Goal: Task Accomplishment & Management: Use online tool/utility

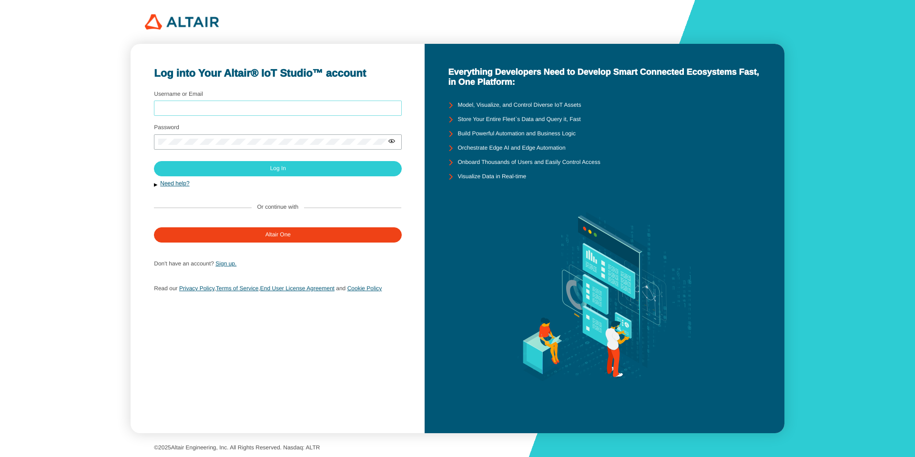
click at [251, 107] on input "Username or Email" at bounding box center [277, 108] width 239 height 7
type input "arcoronado"
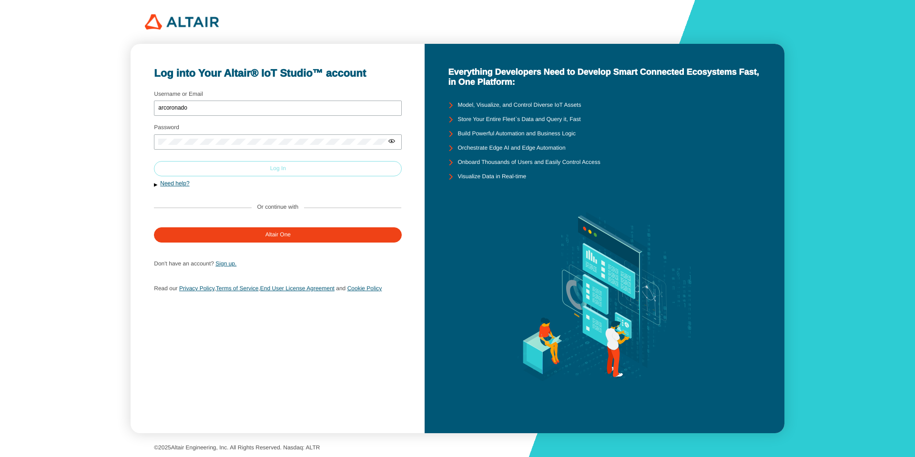
click at [258, 174] on paper-button "Log In" at bounding box center [278, 168] width 248 height 15
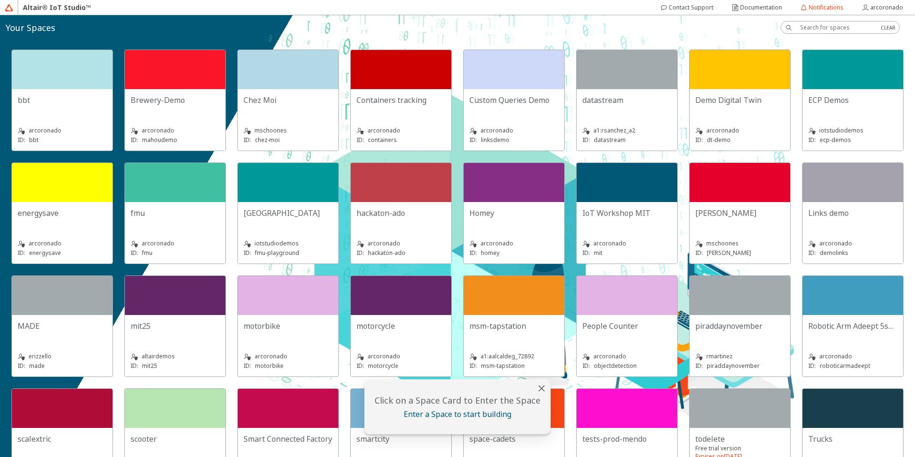
scroll to position [172, 0]
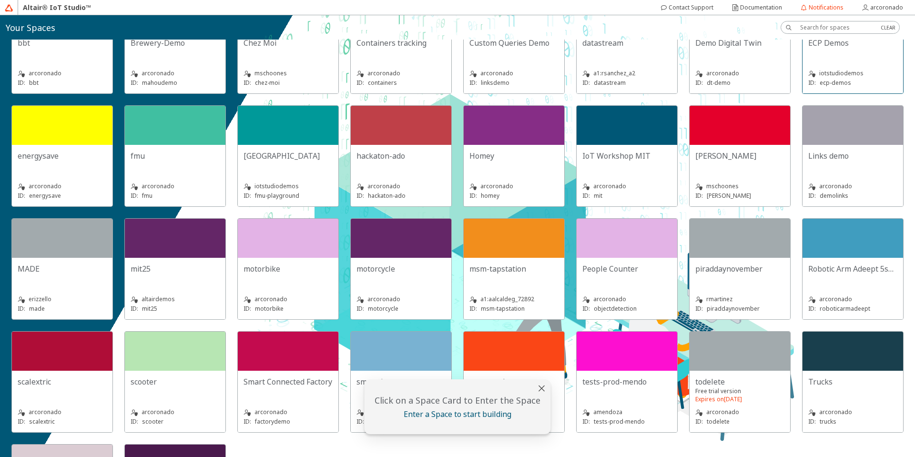
click at [802, 32] on div at bounding box center [852, 12] width 101 height 39
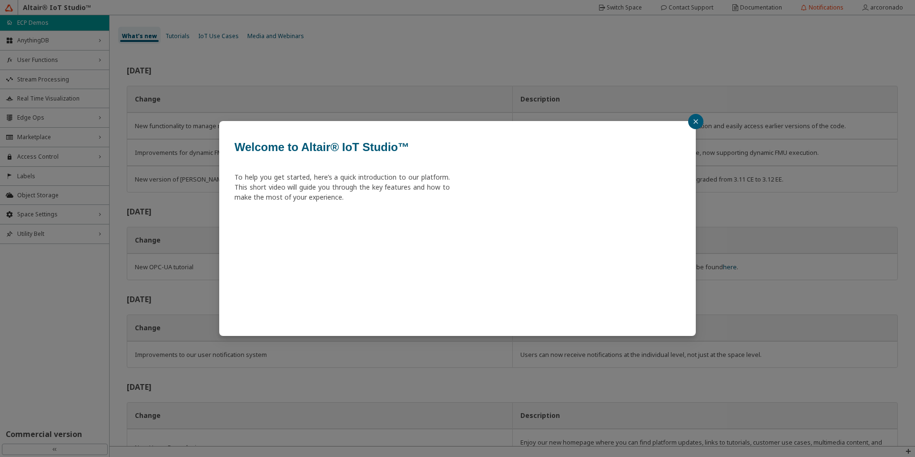
click at [695, 119] on icon "close" at bounding box center [696, 122] width 6 height 6
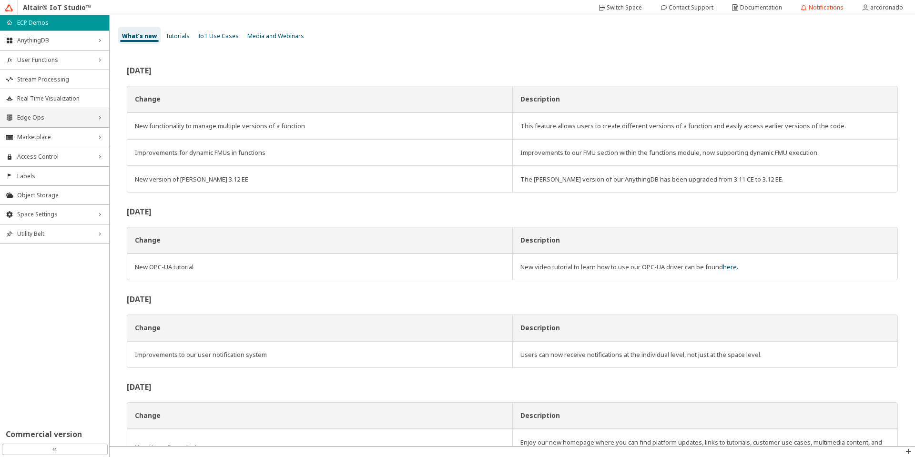
click at [61, 121] on div "Edge Ops right_chevron" at bounding box center [54, 117] width 109 height 19
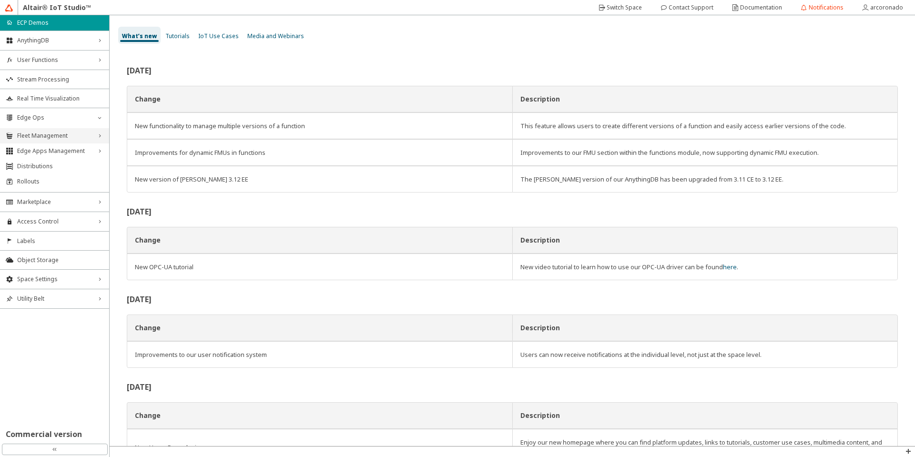
click at [64, 133] on span "Fleet Management" at bounding box center [54, 136] width 75 height 8
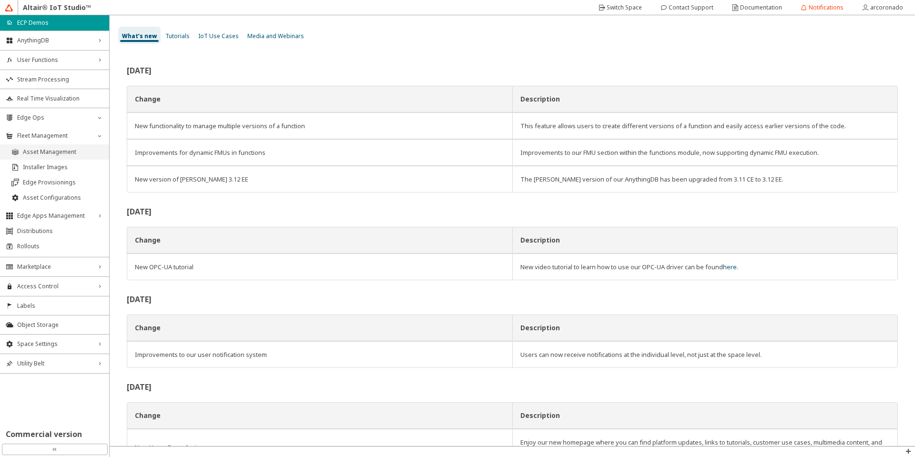
click at [61, 146] on li "Asset Management" at bounding box center [54, 151] width 109 height 15
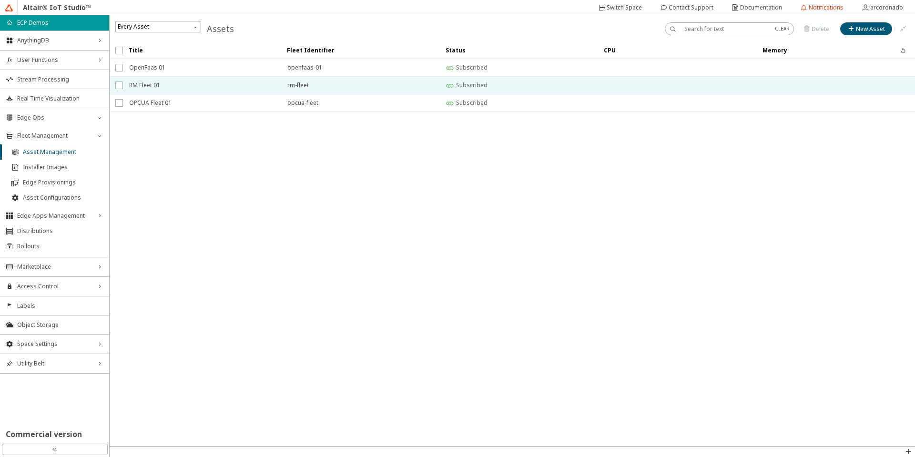
click at [162, 88] on span "RM Fleet 01" at bounding box center [202, 85] width 146 height 17
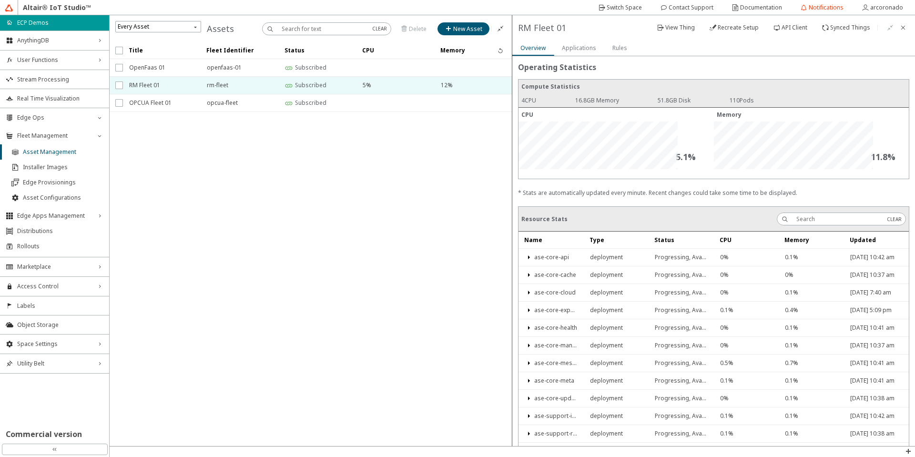
click at [0, 0] on slot "Rules" at bounding box center [0, 0] width 0 height 0
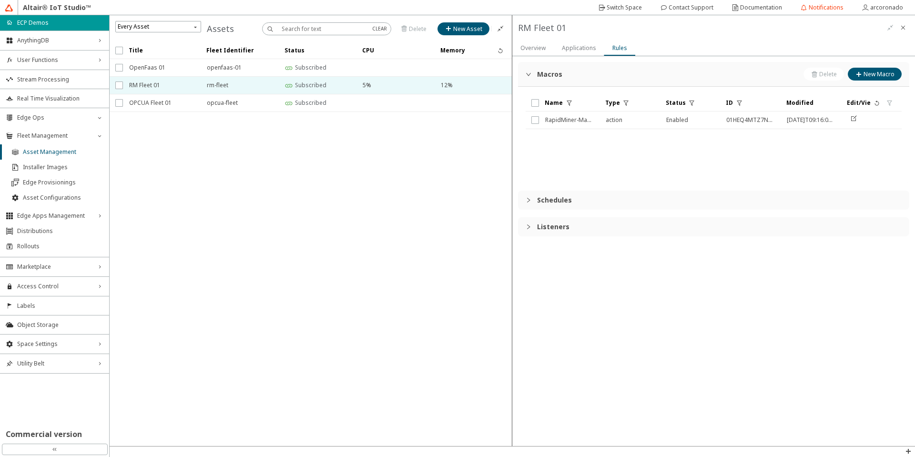
click at [529, 198] on icon "collapsed" at bounding box center [528, 200] width 6 height 6
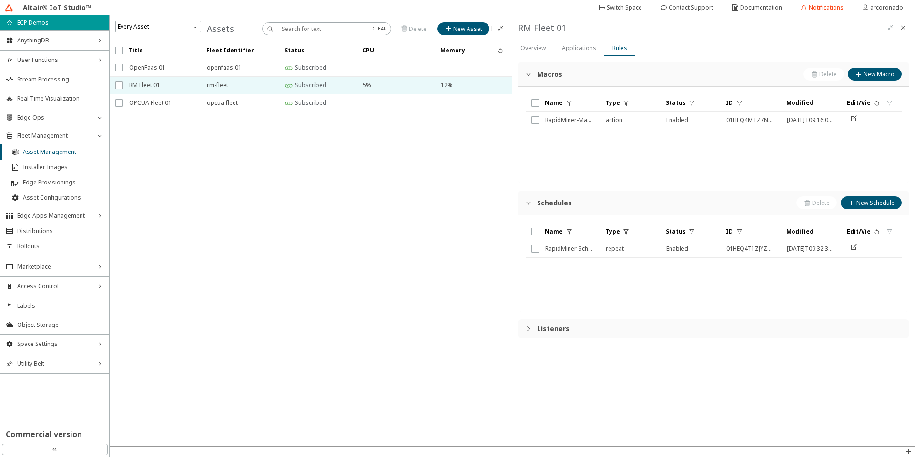
click at [531, 330] on icon "collapsed" at bounding box center [528, 329] width 6 height 6
